Goal: Entertainment & Leisure: Consume media (video, audio)

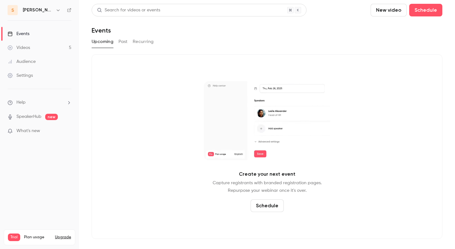
click at [65, 44] on link "Videos 5" at bounding box center [39, 48] width 79 height 14
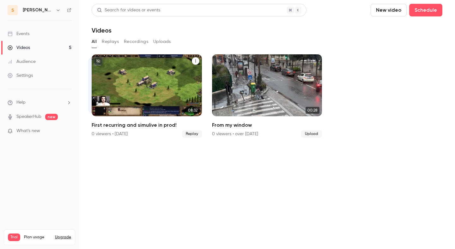
click at [164, 109] on div "salim Feb 14 First recurring and simulive in prod!" at bounding box center [147, 85] width 110 height 62
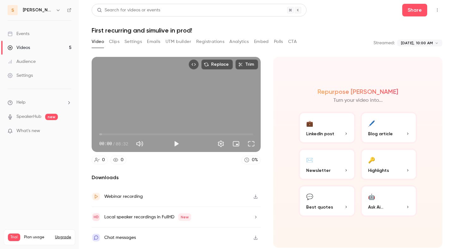
click at [149, 216] on div "Local speaker recordings in FullHD New" at bounding box center [147, 217] width 87 height 8
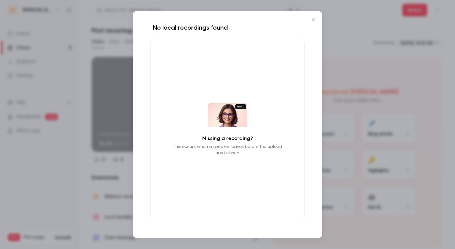
click at [314, 21] on icon "Close" at bounding box center [314, 19] width 8 height 5
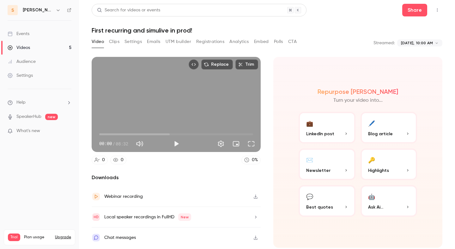
click at [37, 48] on link "Videos 5" at bounding box center [39, 48] width 79 height 14
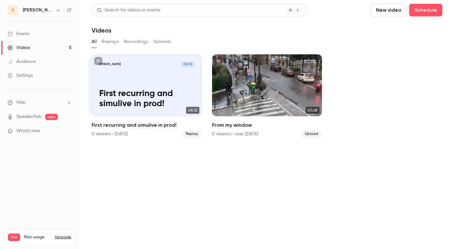
click at [54, 13] on button "button" at bounding box center [58, 10] width 8 height 8
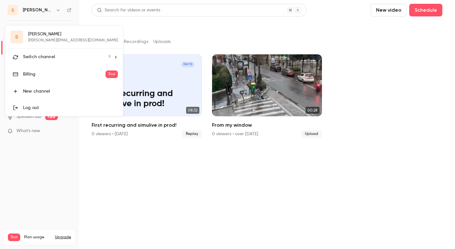
click at [46, 110] on div "Log out" at bounding box center [70, 108] width 95 height 6
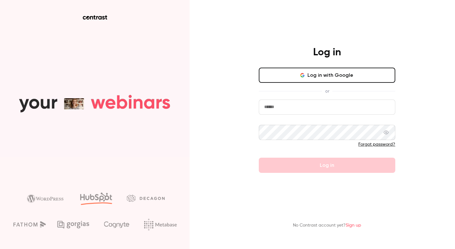
click at [275, 109] on input "email" at bounding box center [327, 107] width 137 height 15
type input "**********"
click at [274, 75] on button "Log in with Google" at bounding box center [327, 75] width 137 height 15
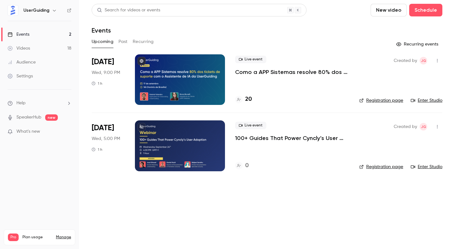
click at [50, 50] on link "Videos 18" at bounding box center [39, 48] width 79 height 14
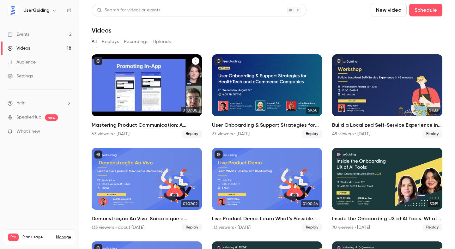
click at [125, 75] on div "Mastering Product Communication: A Framework for Reaching Users Everywhere" at bounding box center [147, 85] width 110 height 62
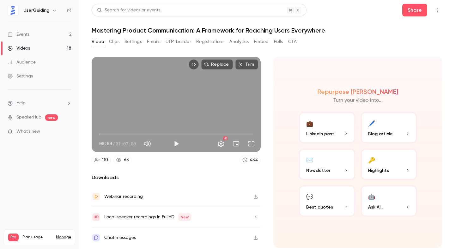
click at [158, 219] on div "Local speaker recordings in FullHD New" at bounding box center [147, 217] width 87 height 8
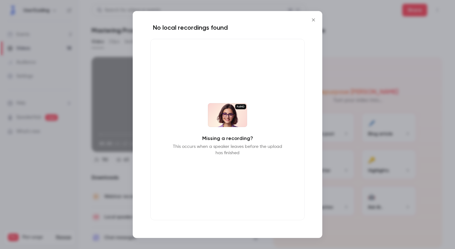
click at [314, 21] on icon "Close" at bounding box center [314, 19] width 8 height 5
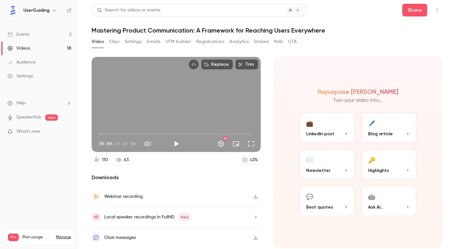
click at [44, 54] on link "Videos 18" at bounding box center [39, 48] width 79 height 14
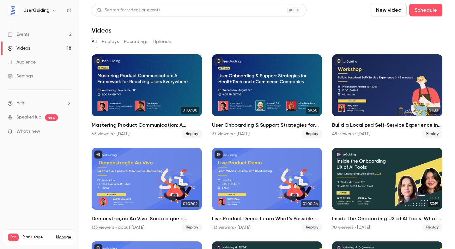
click at [53, 10] on icon "button" at bounding box center [54, 10] width 5 height 5
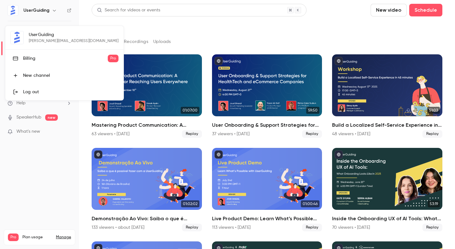
click at [53, 10] on div at bounding box center [227, 124] width 455 height 249
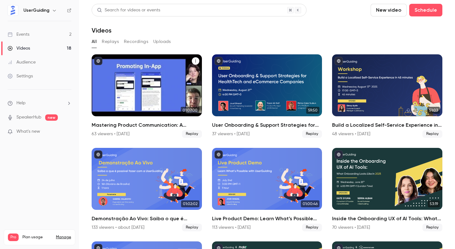
click at [145, 105] on div "Mastering Product Communication: A Framework for Reaching Users Everywhere" at bounding box center [147, 85] width 110 height 62
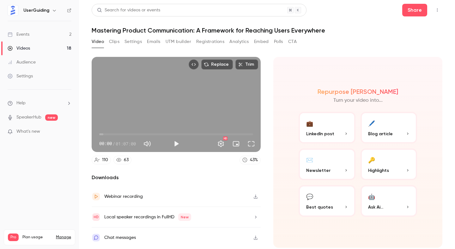
click at [145, 218] on div "Local speaker recordings in FullHD New" at bounding box center [147, 217] width 87 height 8
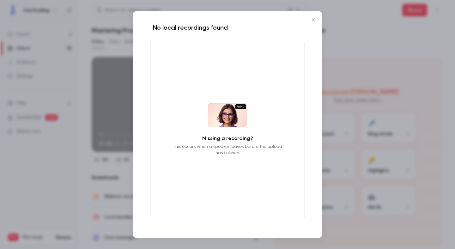
click at [83, 89] on div at bounding box center [227, 124] width 455 height 249
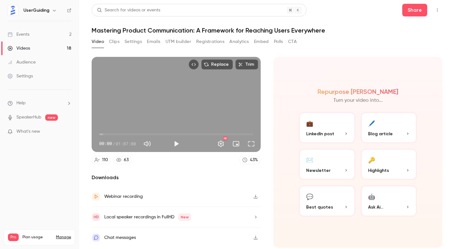
click at [176, 146] on button "Play" at bounding box center [176, 144] width 13 height 13
click at [155, 133] on span "00:03" at bounding box center [176, 134] width 154 height 10
click at [212, 134] on span "24:22" at bounding box center [176, 134] width 154 height 10
click at [179, 144] on button "Pause" at bounding box center [176, 144] width 13 height 13
type input "******"
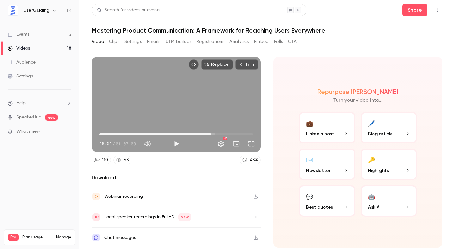
type input "******"
